Goal: Task Accomplishment & Management: Use online tool/utility

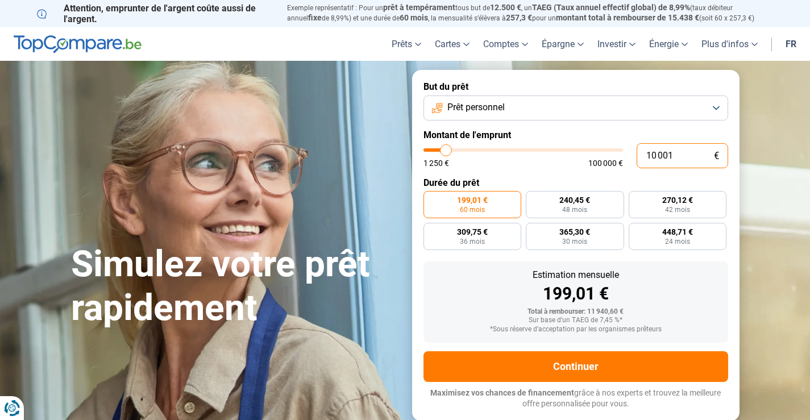
click at [684, 155] on input "10 001" at bounding box center [683, 155] width 92 height 25
type input "1 000"
type input "1250"
type input "100"
type input "1250"
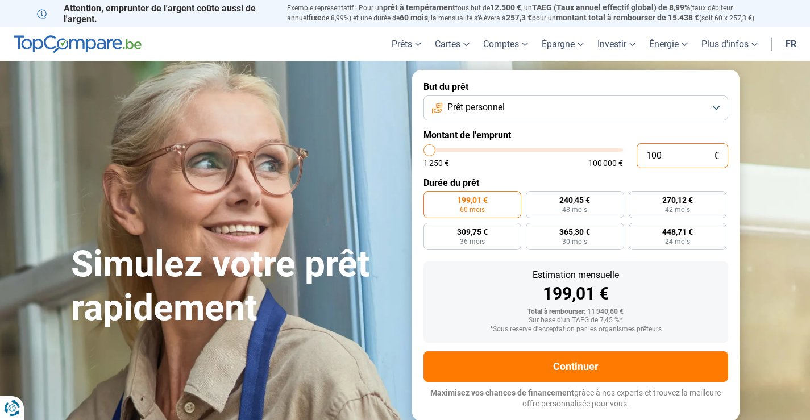
type input "10"
type input "1250"
type input "1"
type input "1250"
type input "0"
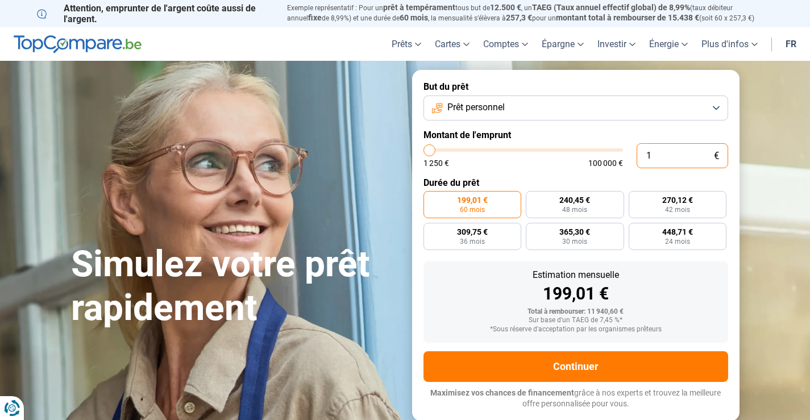
type input "1250"
type input "1 250"
type input "1250"
radio input "true"
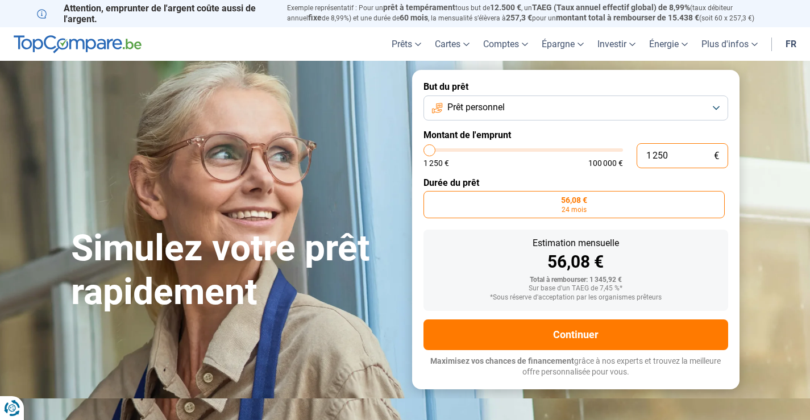
type input "12 502"
type input "12500"
type input "125 028"
type input "100000"
type input "12 502"
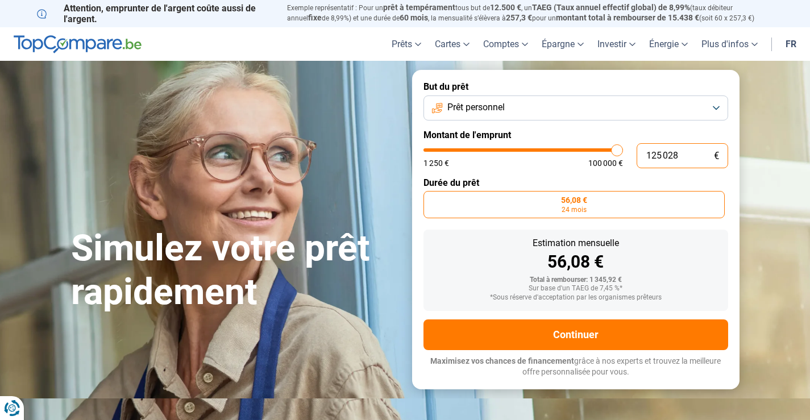
type input "12500"
type input "1 250"
type input "1250"
type input "125"
type input "1250"
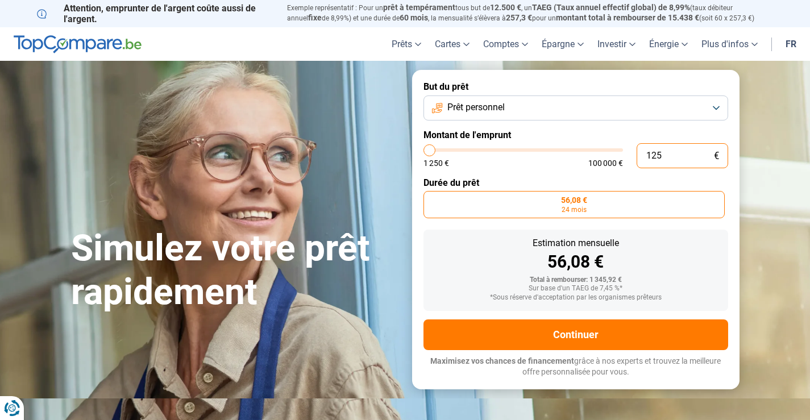
type input "12"
type input "1250"
type input "1"
type input "1250"
type input "0"
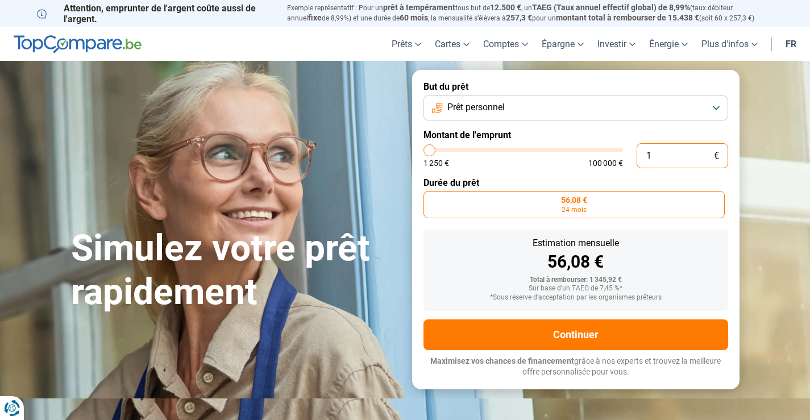
type input "1250"
type input "2"
type input "1250"
type input "28"
type input "1250"
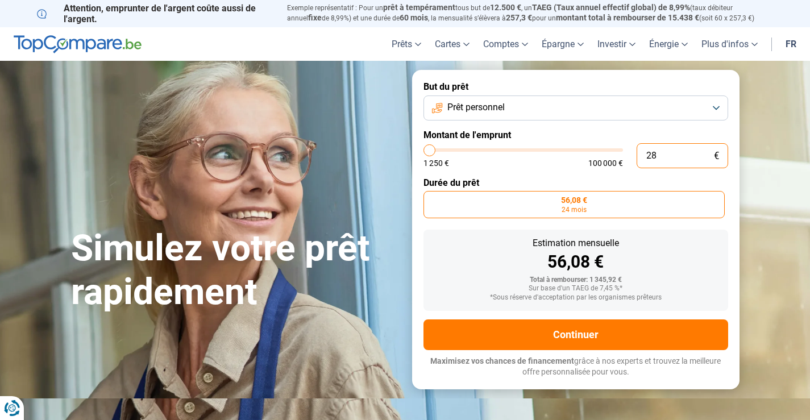
type input "280"
type input "1250"
type input "2 800"
type input "2750"
type input "28 000"
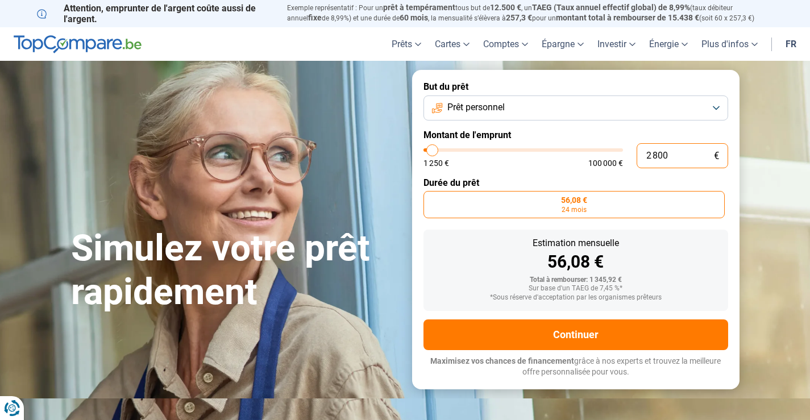
type input "28000"
radio input "false"
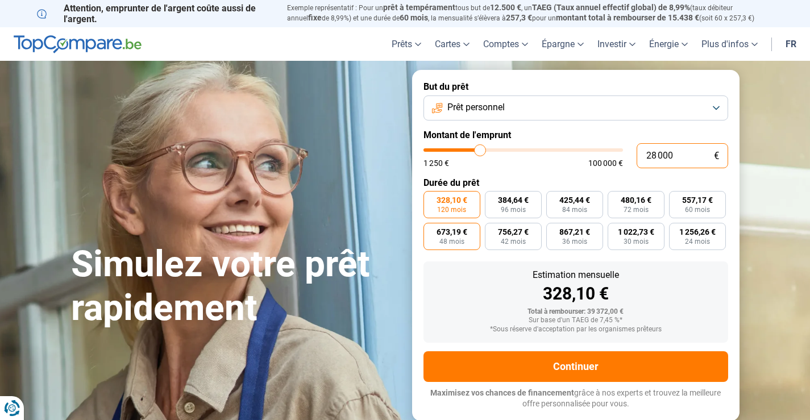
type input "28 000"
click at [461, 234] on span "673,19 €" at bounding box center [452, 232] width 31 height 8
click at [431, 230] on input "673,19 € 48 mois" at bounding box center [427, 226] width 7 height 7
radio input "true"
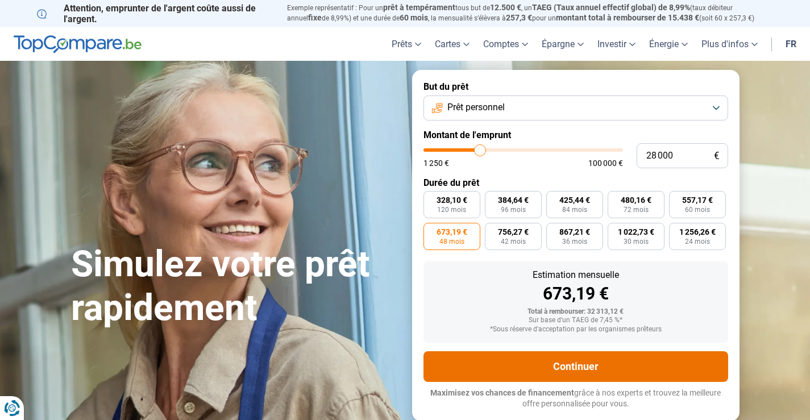
click at [578, 365] on button "Continuer" at bounding box center [576, 366] width 305 height 31
